Goal: Task Accomplishment & Management: Manage account settings

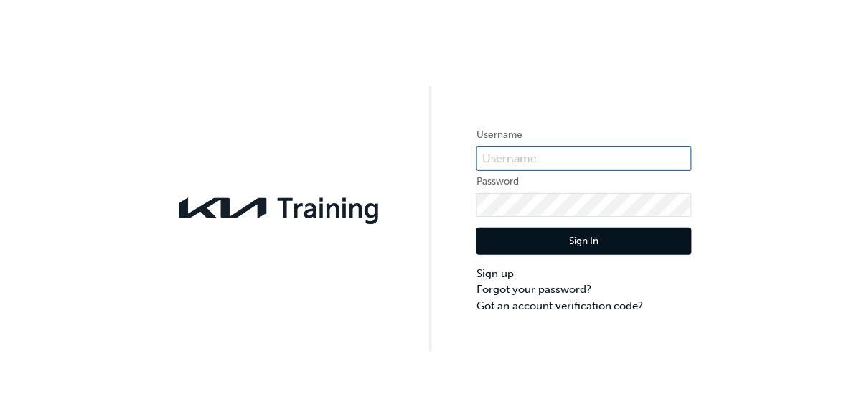
click at [539, 156] on input "text" at bounding box center [583, 158] width 215 height 24
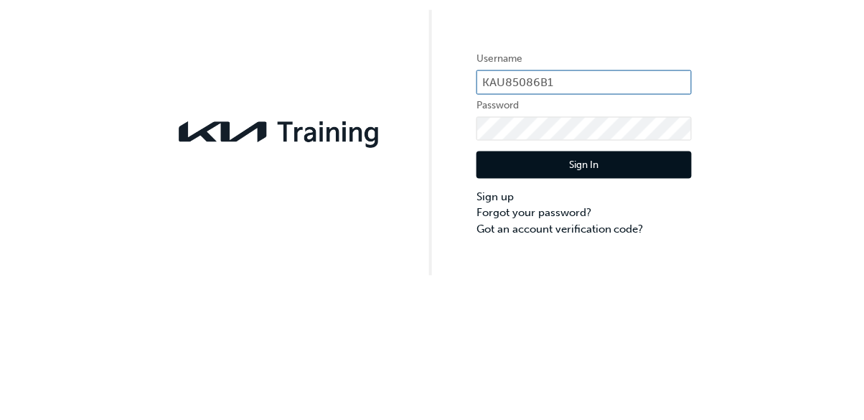
type input "KAU85086B1"
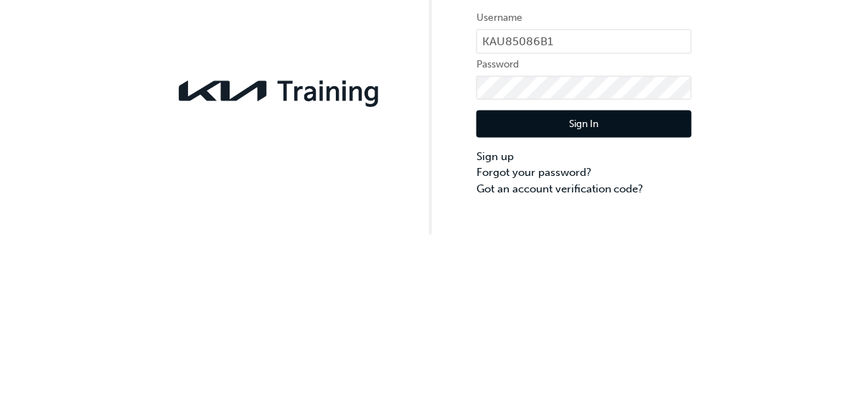
click at [643, 236] on button "Sign In" at bounding box center [583, 240] width 215 height 27
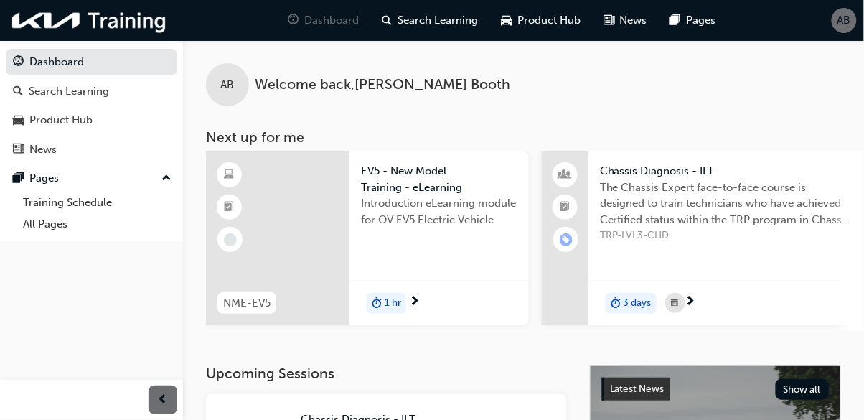
click at [96, 202] on link "Training Schedule" at bounding box center [97, 203] width 160 height 22
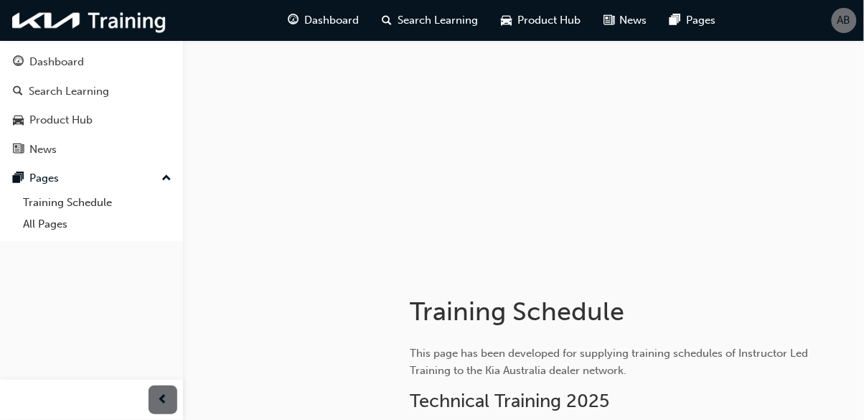
click at [58, 65] on div "Dashboard" at bounding box center [56, 62] width 55 height 16
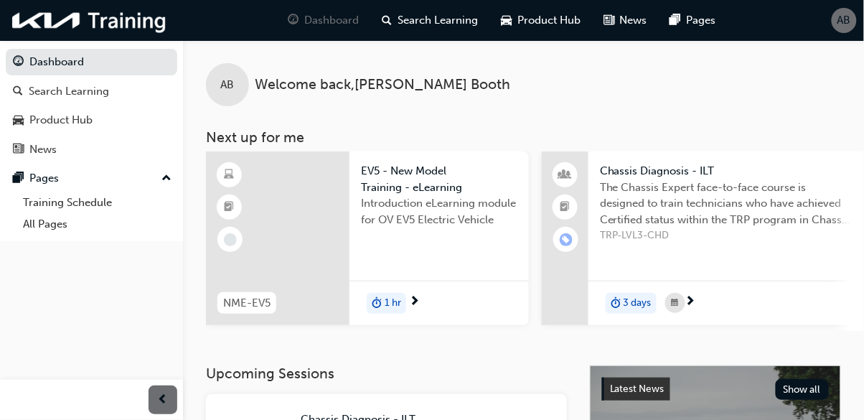
click at [846, 24] on span "AB" at bounding box center [844, 20] width 14 height 16
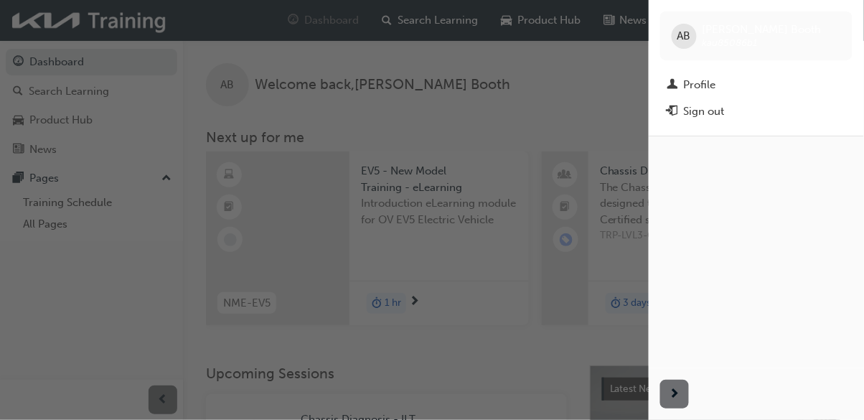
click at [717, 113] on div "Sign out" at bounding box center [704, 111] width 41 height 16
